Goal: Transaction & Acquisition: Purchase product/service

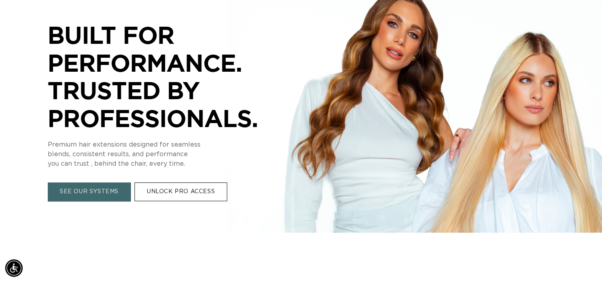
scroll to position [0, 545]
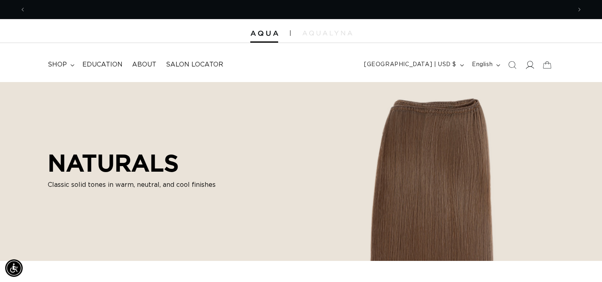
click at [525, 62] on icon at bounding box center [529, 64] width 8 height 8
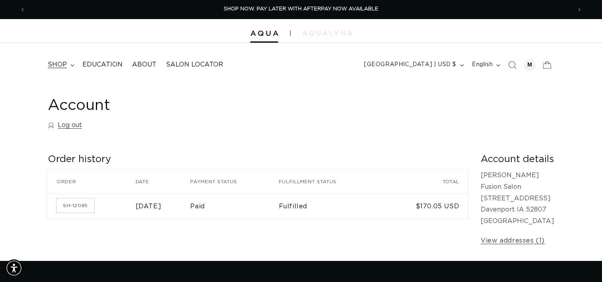
click at [60, 69] on summary "shop" at bounding box center [60, 65] width 35 height 18
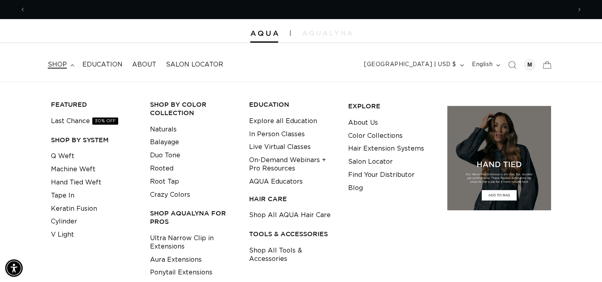
scroll to position [0, 1090]
click at [72, 197] on link "Tape In" at bounding box center [62, 195] width 23 height 13
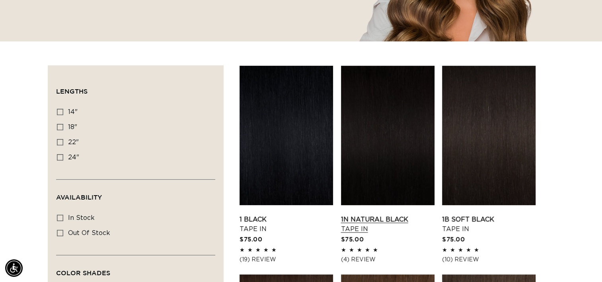
scroll to position [218, 0]
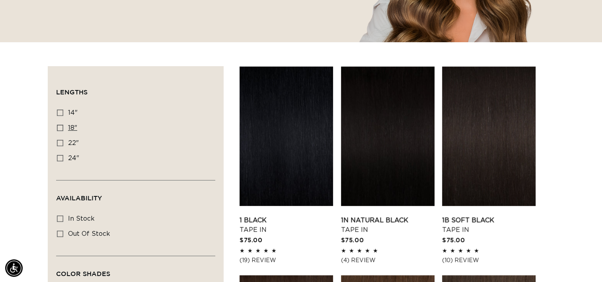
click at [70, 126] on span "18"" at bounding box center [72, 127] width 9 height 6
click at [63, 126] on input "18" 18" (49 products)" at bounding box center [60, 127] width 6 height 6
checkbox input "true"
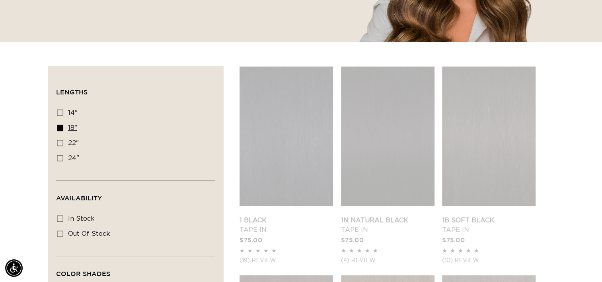
scroll to position [0, 1090]
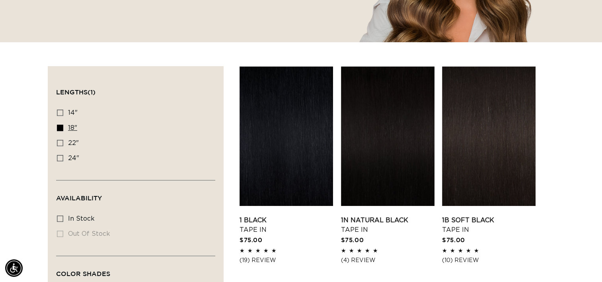
click at [60, 130] on label "18" 18" (49 products)" at bounding box center [133, 127] width 153 height 15
click at [60, 130] on input "18" 18" (49 products)" at bounding box center [60, 127] width 6 height 6
checkbox input "false"
click at [61, 142] on icon at bounding box center [60, 143] width 6 height 6
click at [61, 142] on input "22" 22" (37 products)" at bounding box center [60, 143] width 6 height 6
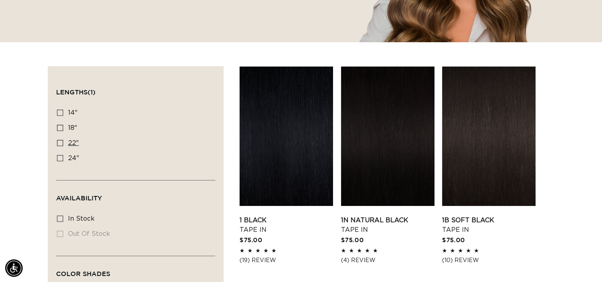
checkbox input "true"
click at [60, 159] on icon at bounding box center [60, 158] width 6 height 6
click at [60, 159] on input "24" 24" (27 products)" at bounding box center [60, 158] width 6 height 6
checkbox input "true"
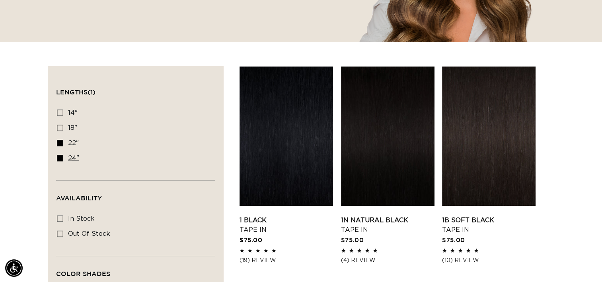
scroll to position [0, 545]
click at [60, 159] on icon at bounding box center [60, 158] width 6 height 6
click at [60, 159] on input "24" 24" (27 products)" at bounding box center [60, 158] width 6 height 6
checkbox input "false"
click at [60, 145] on rect at bounding box center [60, 143] width 6 height 6
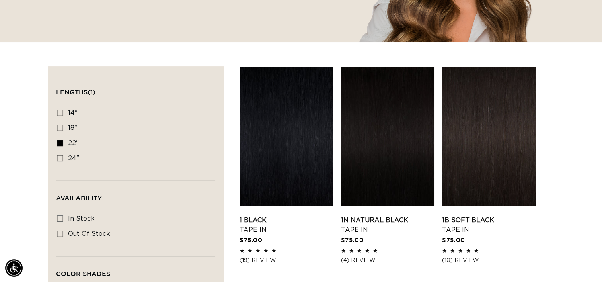
click at [60, 145] on input "22" 22" (37 products)" at bounding box center [60, 143] width 6 height 6
checkbox input "false"
